Goal: Check status: Check status

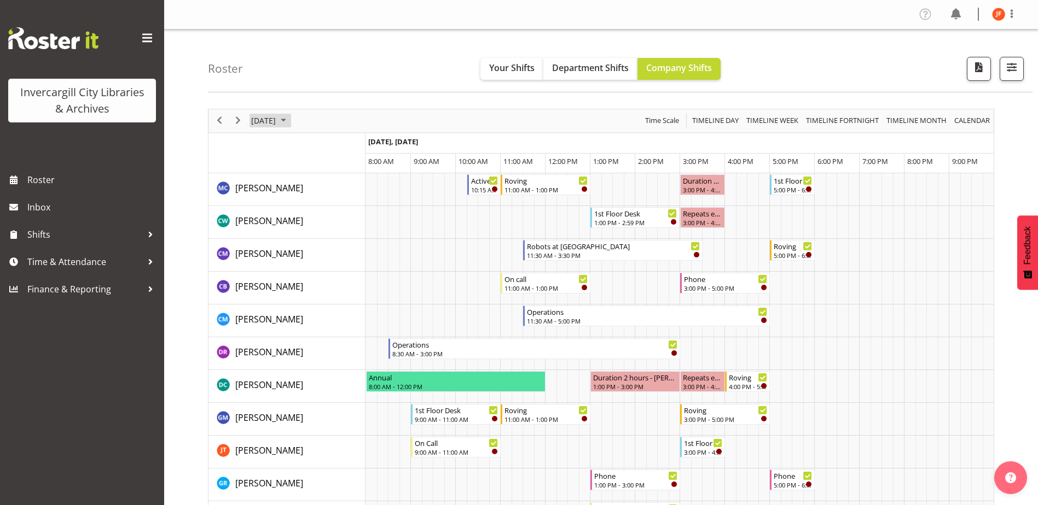
click at [290, 119] on span "September 2025" at bounding box center [283, 121] width 13 height 14
click at [240, 118] on span "Next" at bounding box center [237, 121] width 13 height 14
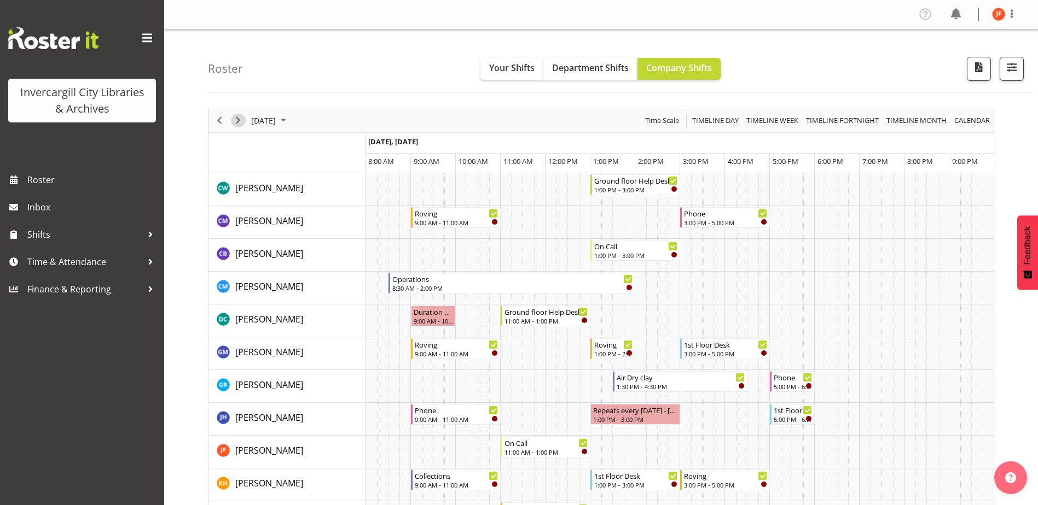
click at [240, 118] on span "Next" at bounding box center [237, 121] width 13 height 14
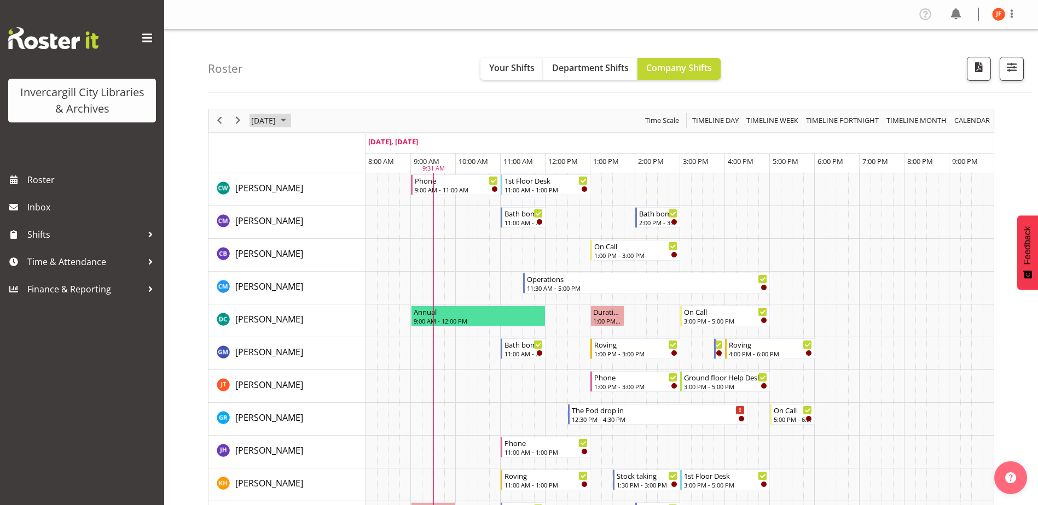
click at [290, 119] on span "October 2025" at bounding box center [283, 121] width 13 height 14
click at [349, 185] on span "3" at bounding box center [350, 186] width 16 height 16
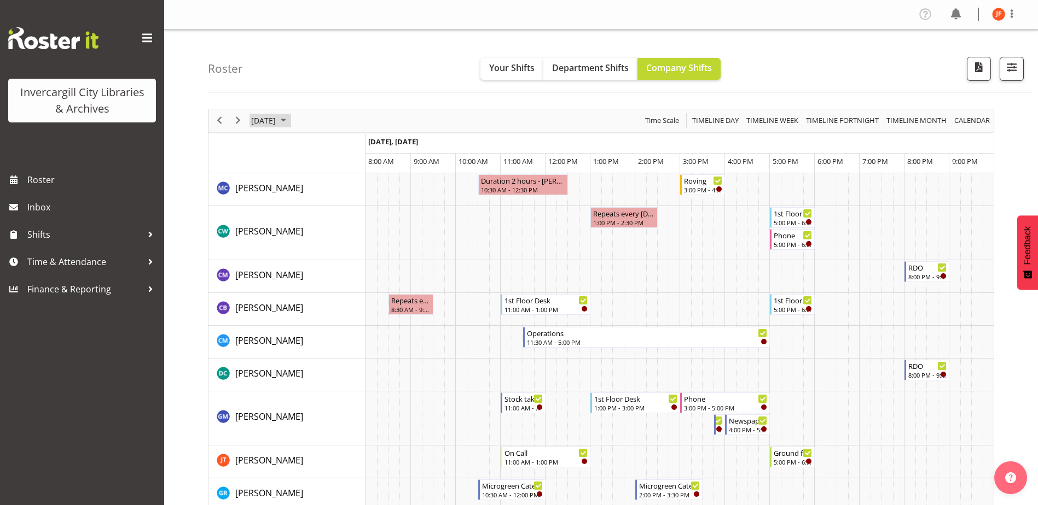
click at [272, 119] on span "[DATE]" at bounding box center [263, 121] width 27 height 14
click at [329, 184] on span "2" at bounding box center [332, 186] width 16 height 16
